Goal: Browse casually

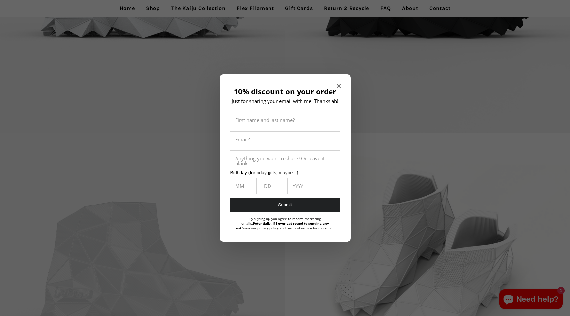
scroll to position [953, 0]
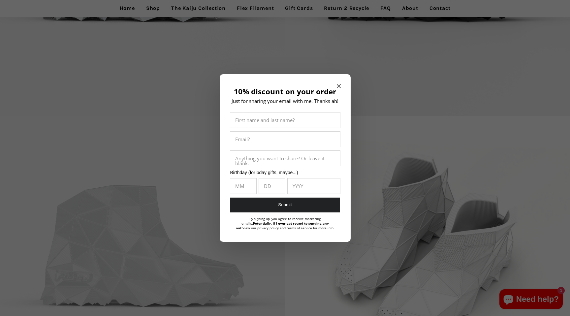
click at [340, 84] on icon "Close modal" at bounding box center [339, 86] width 4 height 4
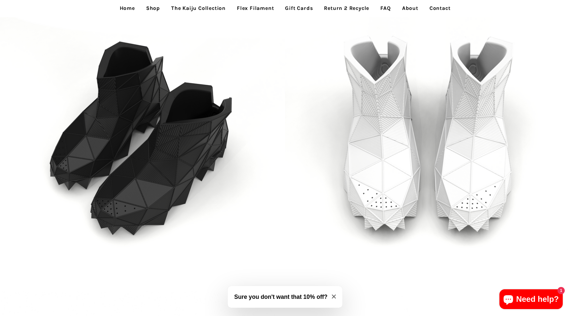
scroll to position [1350, 0]
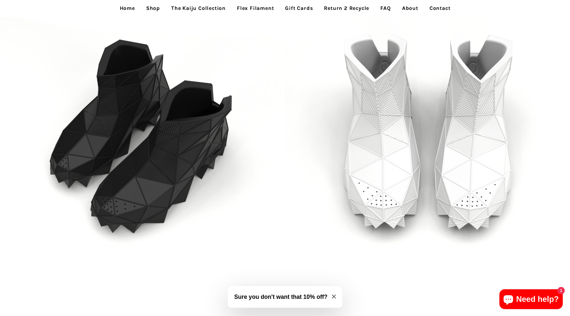
click at [149, 121] on img at bounding box center [142, 146] width 285 height 285
click at [178, 154] on img at bounding box center [142, 146] width 285 height 285
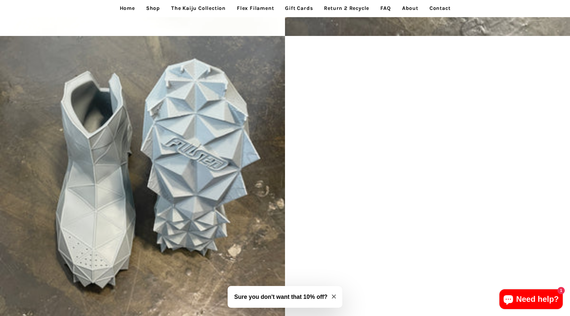
scroll to position [4453, 0]
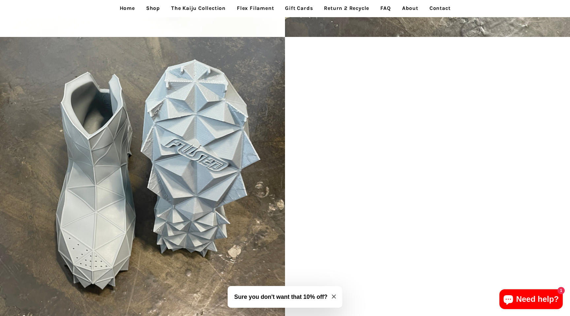
click at [166, 142] on img at bounding box center [142, 179] width 285 height 285
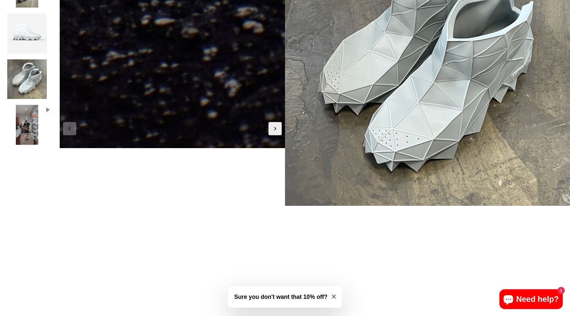
scroll to position [0, 0]
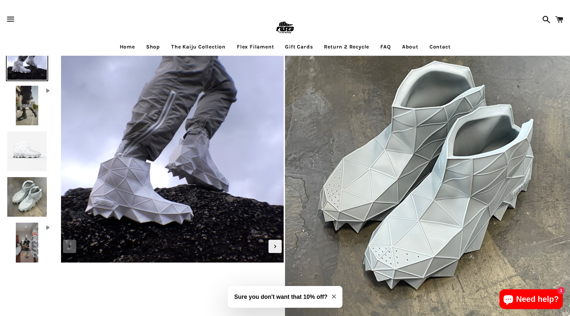
click at [151, 49] on link "Shop" at bounding box center [153, 47] width 24 height 16
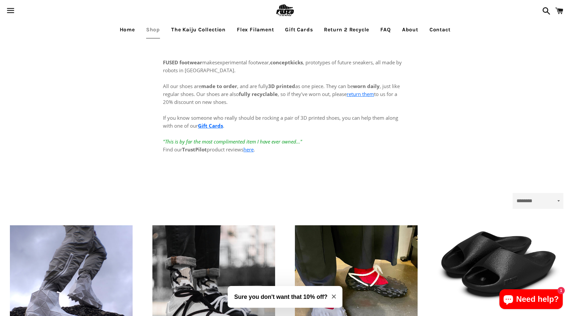
click at [204, 32] on link "The Kaiju Collection" at bounding box center [198, 29] width 64 height 16
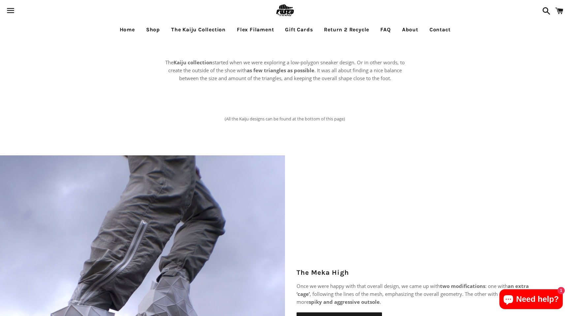
click at [253, 28] on link "Flex Filament" at bounding box center [255, 29] width 47 height 16
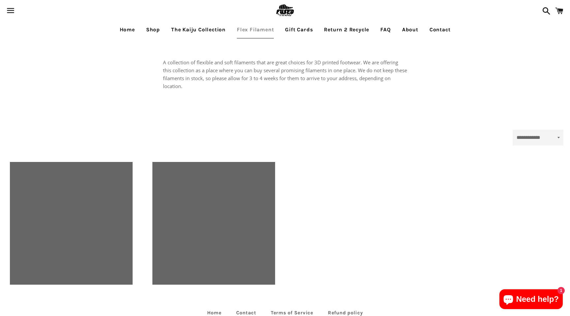
select select "**********"
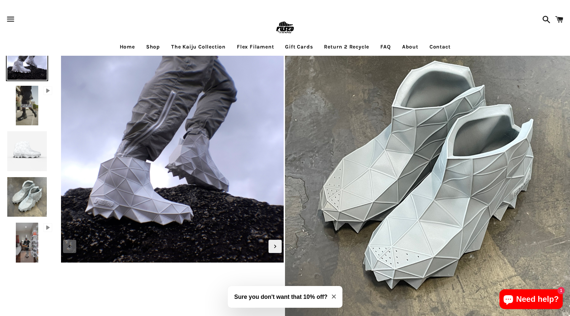
click at [27, 111] on img at bounding box center [27, 105] width 25 height 43
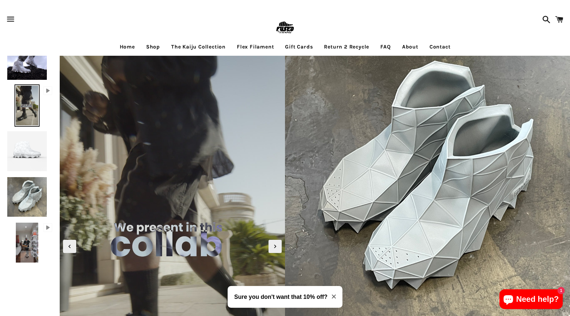
click at [32, 144] on img at bounding box center [27, 151] width 43 height 43
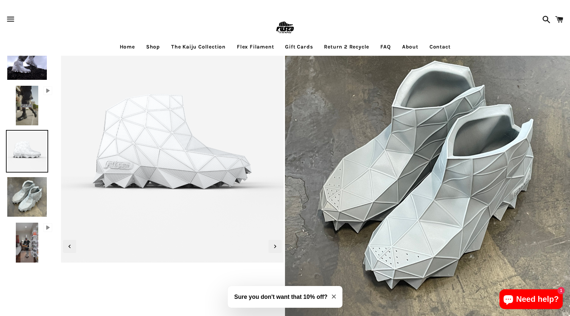
click at [26, 192] on img at bounding box center [27, 197] width 43 height 43
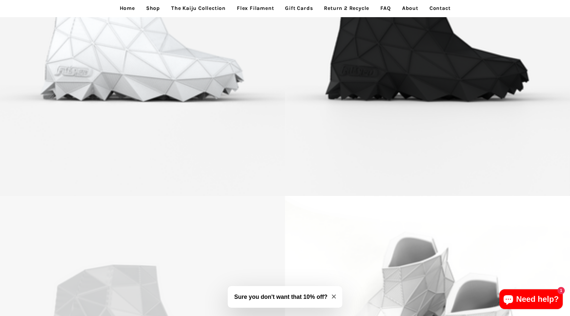
scroll to position [902, 0]
